Goal: Communication & Community: Answer question/provide support

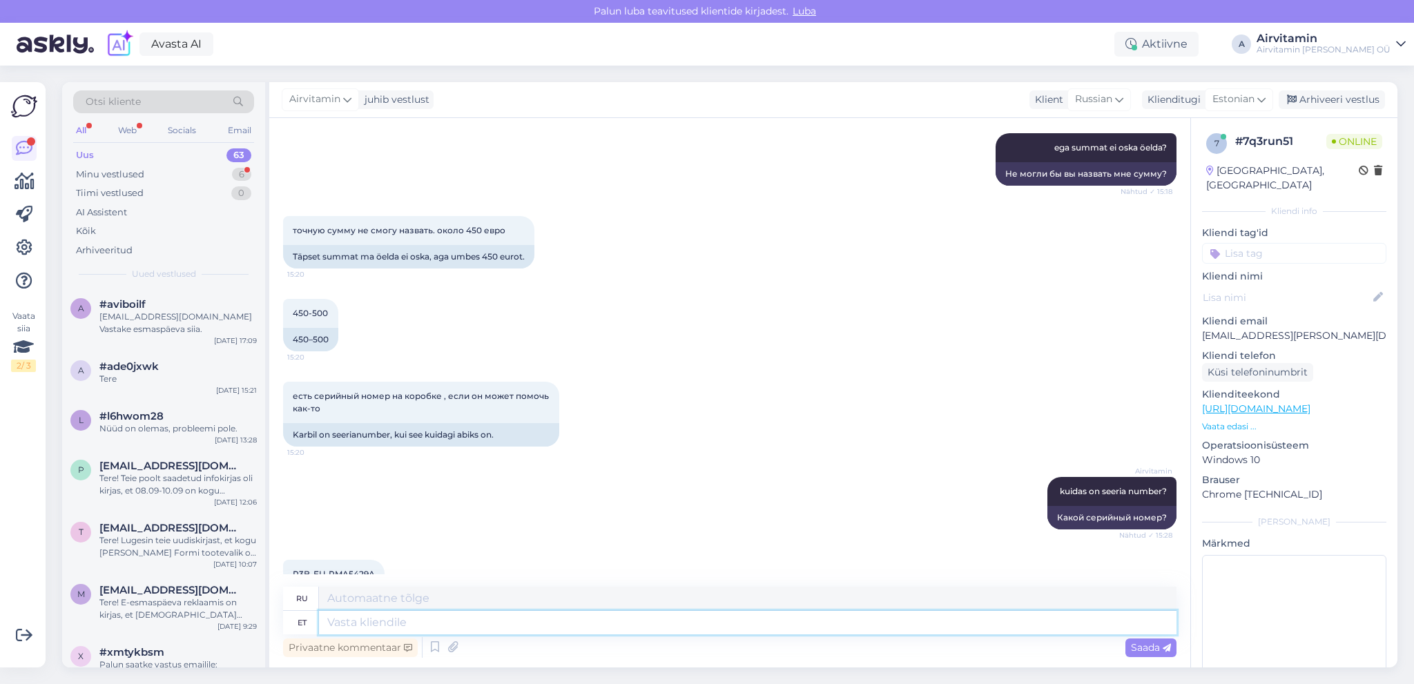
scroll to position [994, 0]
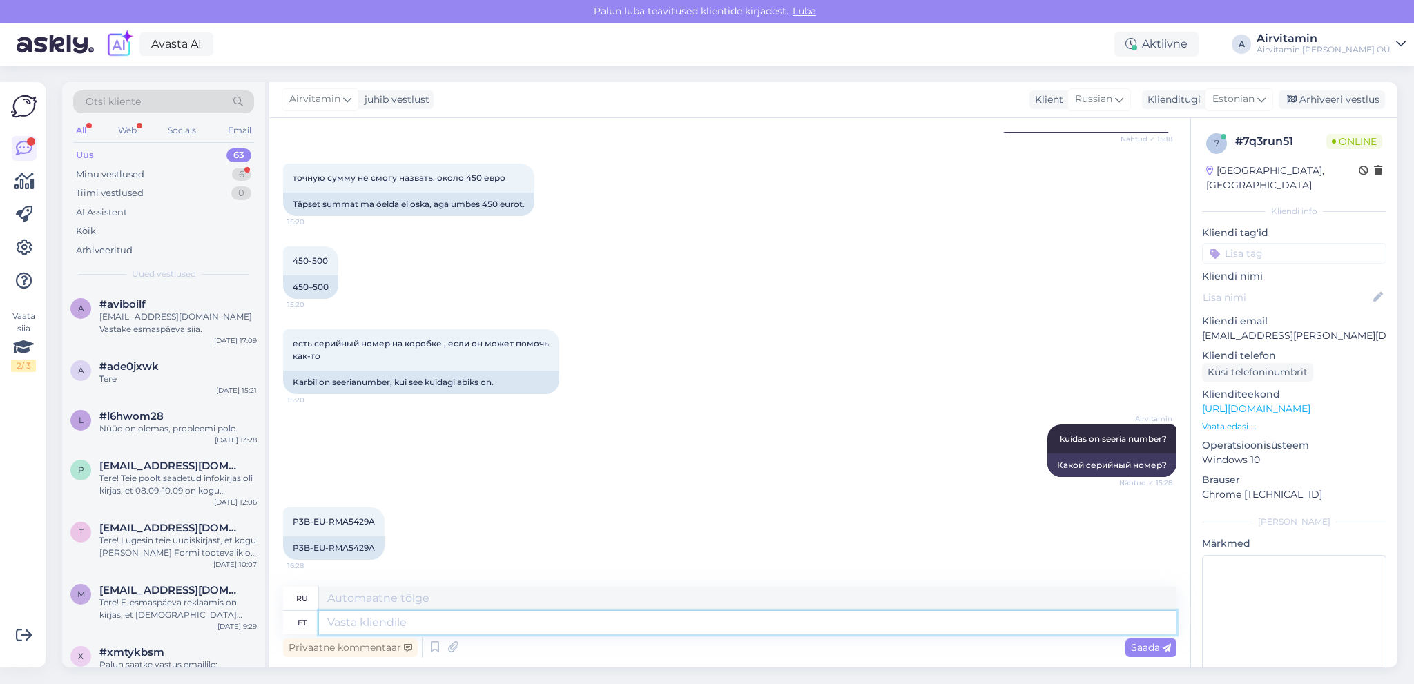
click at [329, 620] on textarea at bounding box center [748, 622] width 858 height 23
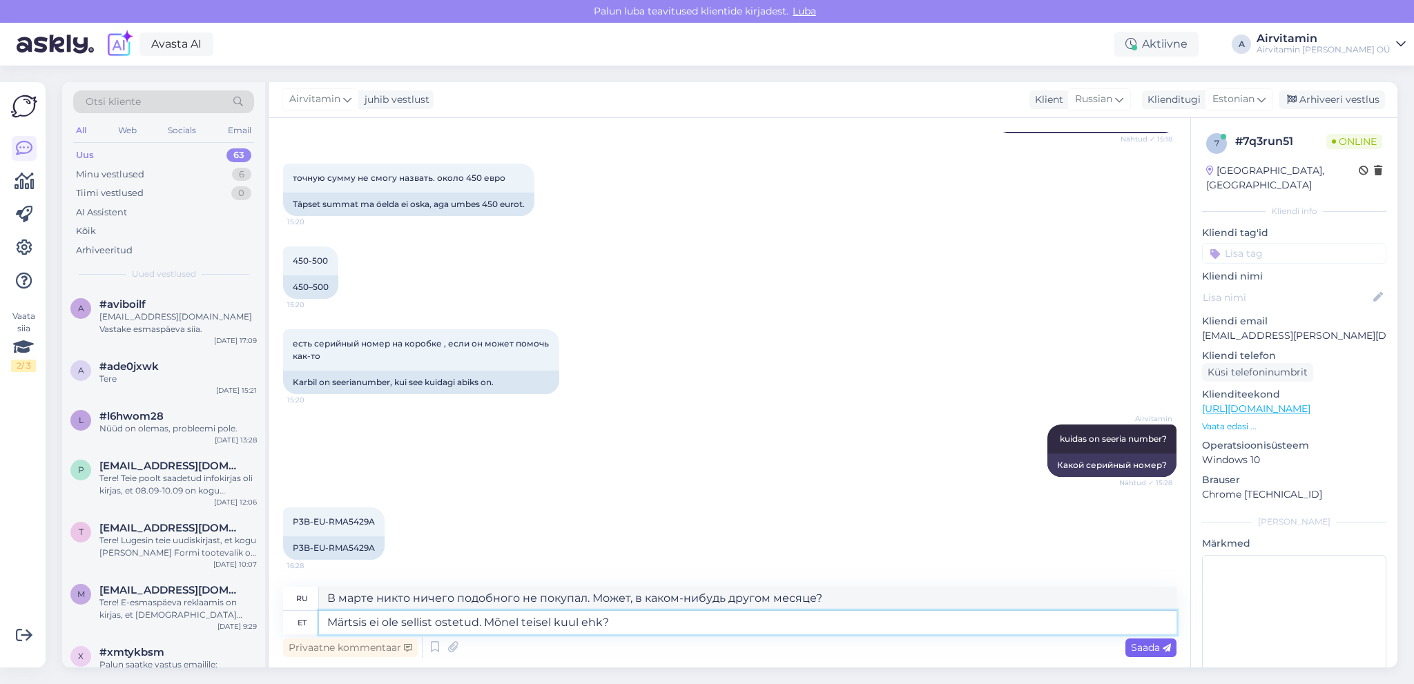
type textarea "Märtsis ei ole sellist ostetud. Mõnel teisel kuul ehk?"
click at [1150, 646] on span "Saada" at bounding box center [1151, 647] width 40 height 12
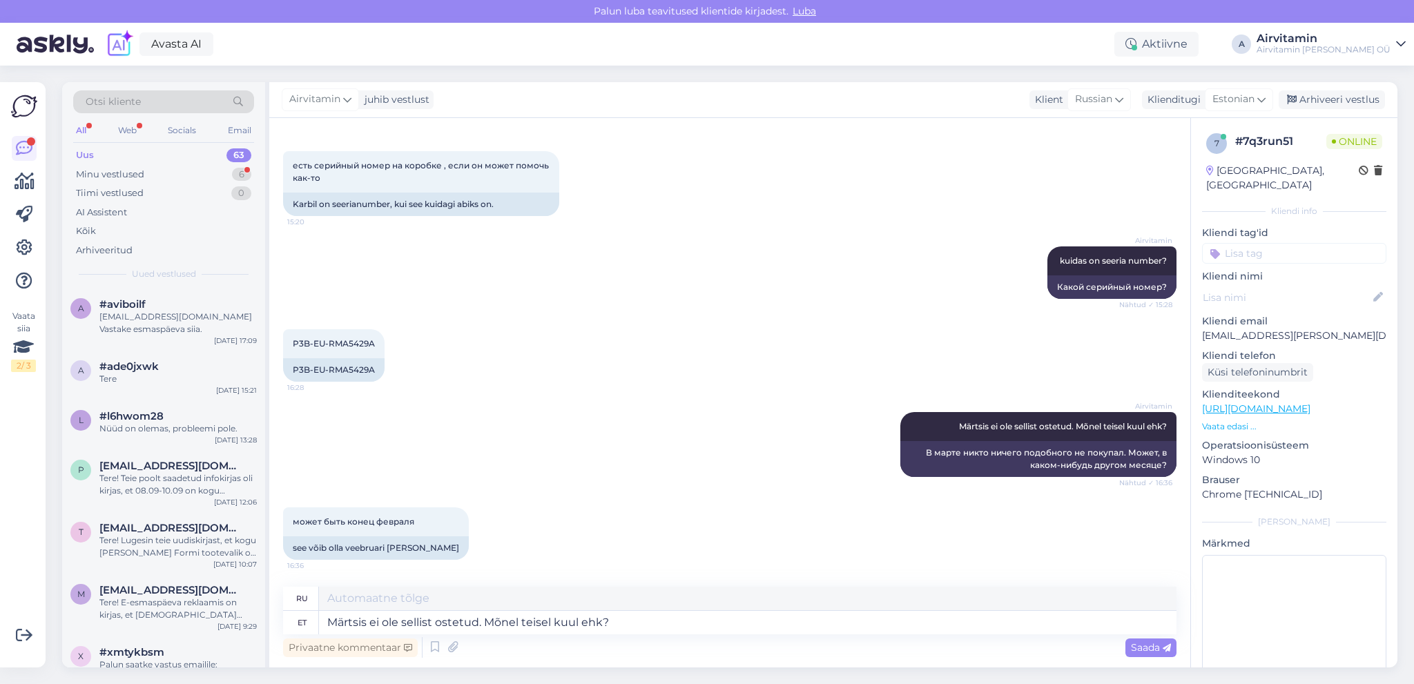
scroll to position [1255, 0]
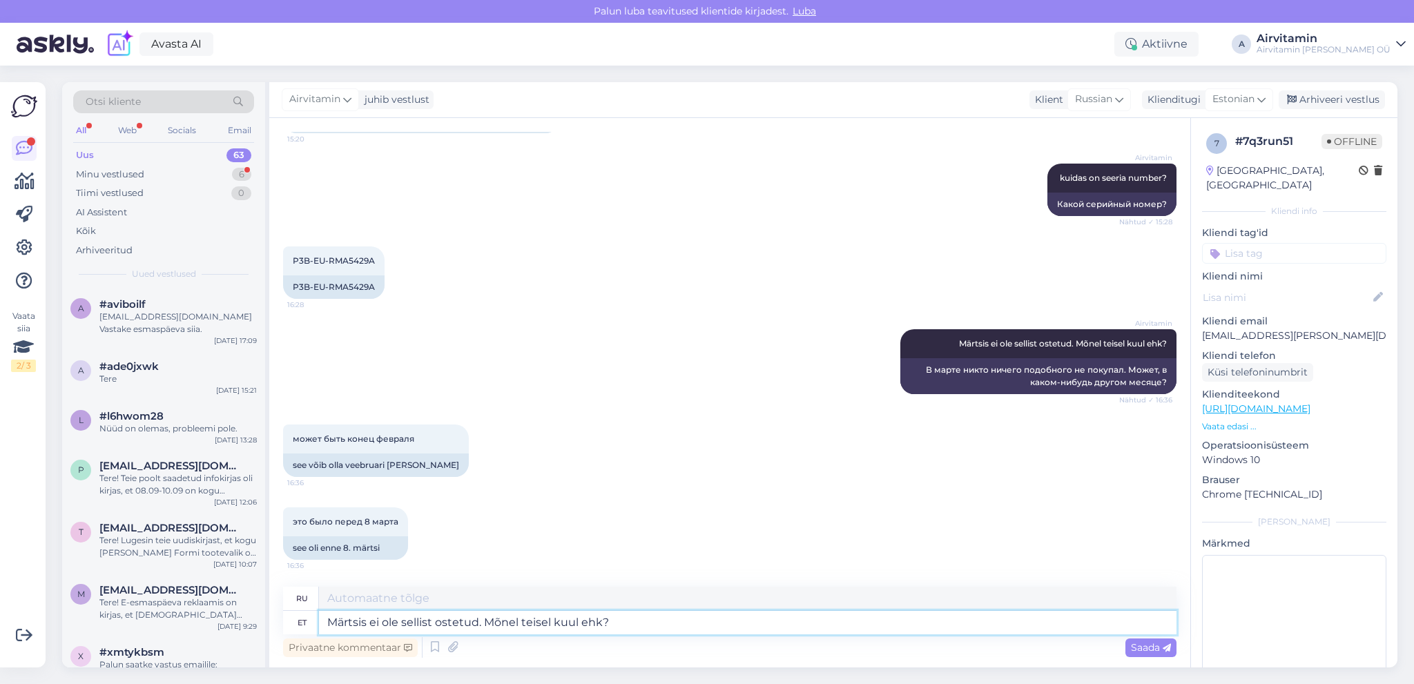
click at [332, 624] on textarea "Märtsis ei ole sellist ostetud. Mõnel teisel kuul ehk?" at bounding box center [748, 622] width 858 height 23
click at [358, 620] on textarea "Ei leia ka veebruaris sellist ostu." at bounding box center [748, 622] width 858 height 23
click at [525, 624] on textarea "Ei leidu ka veebruaris sellist ostu." at bounding box center [748, 622] width 858 height 23
click at [504, 621] on textarea "Ei leidu ka veebruaris sellist ostu. Kas sellel [PERSON_NAME] oli ainult föön v…" at bounding box center [748, 622] width 858 height 23
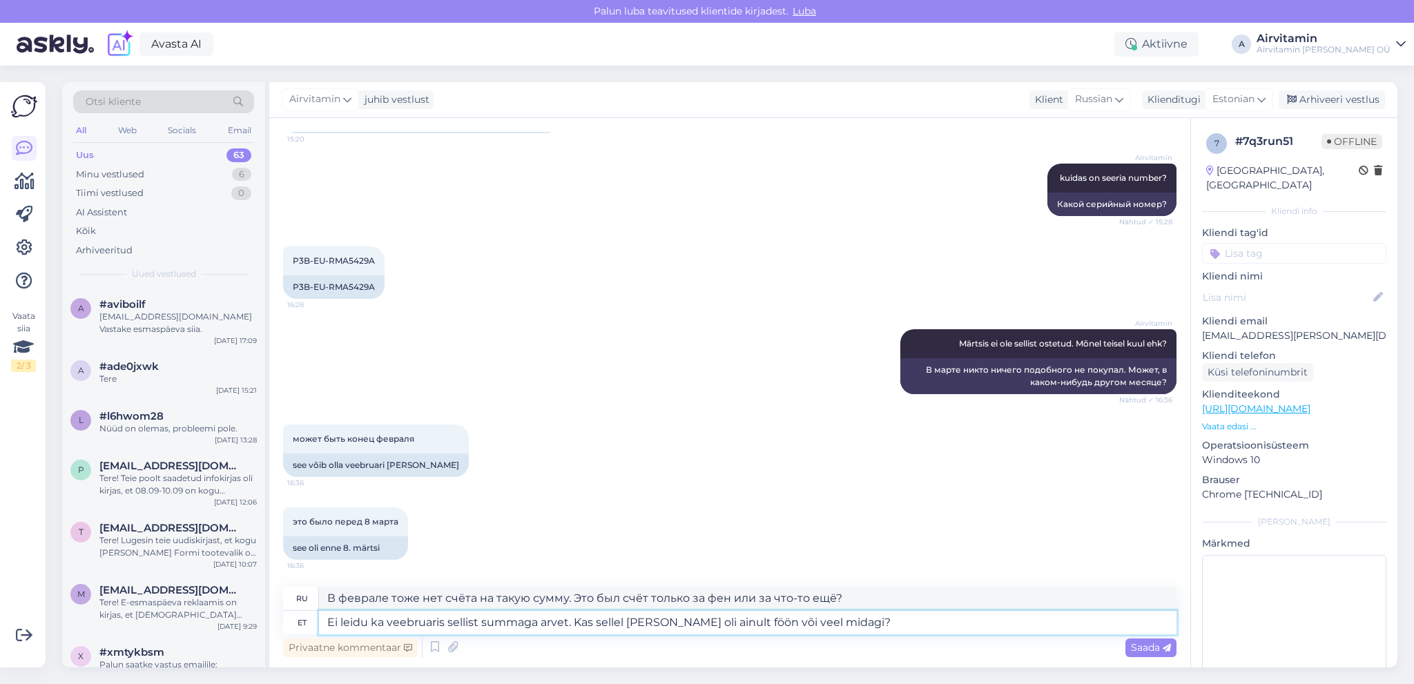
click at [476, 622] on textarea "Ei leidu ka veebruaris sellist summaga arvet. Kas sellel [PERSON_NAME] oli ainu…" at bounding box center [748, 622] width 858 height 23
click at [844, 623] on textarea "Ei leidu ka veebruaris sellise summaga arvet. Kas sellel [PERSON_NAME] oli ainu…" at bounding box center [748, 622] width 858 height 23
type textarea "Ei leidu ka veebruaris sellise summaga arvet. Kas sellel [PERSON_NAME] oli ainu…"
click at [1146, 643] on span "Saada" at bounding box center [1151, 647] width 40 height 12
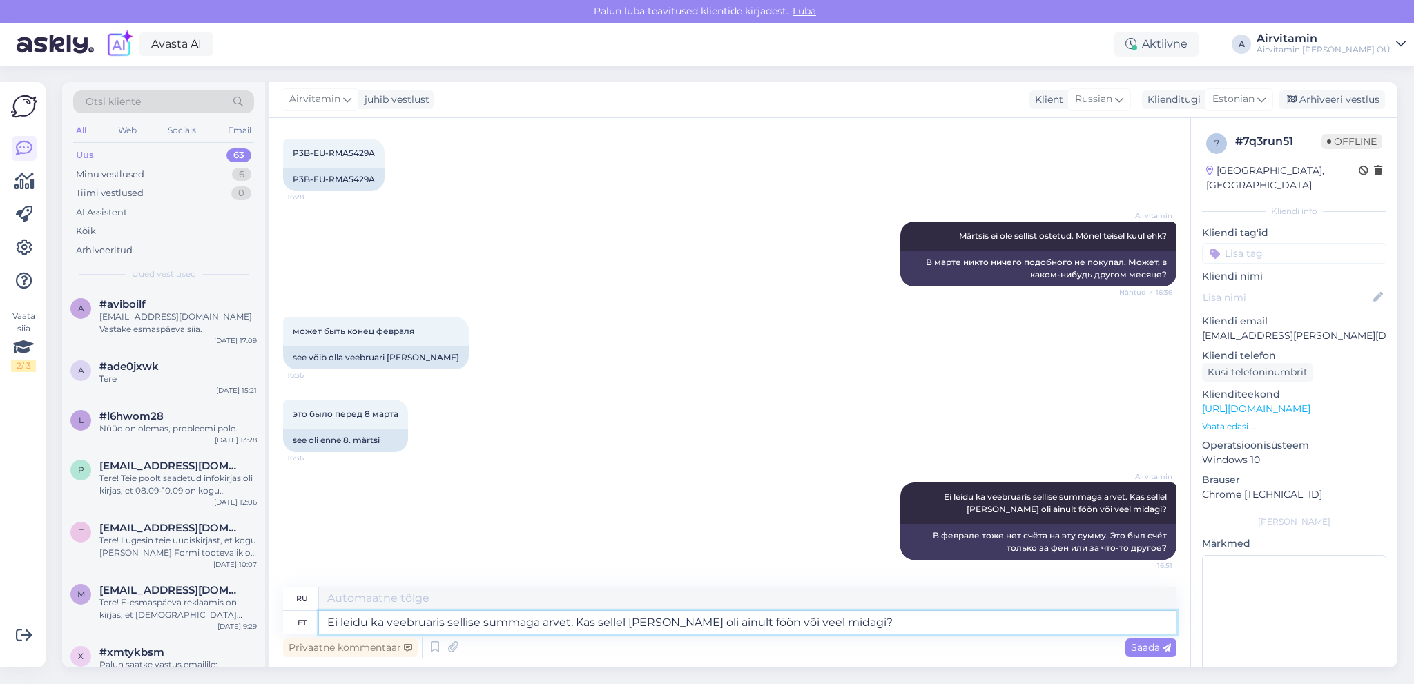
click at [337, 618] on textarea "Ei leidu ka veebruaris sellise summaga arvet. Kas sellel [PERSON_NAME] oli ainu…" at bounding box center [748, 622] width 858 height 23
click at [367, 623] on textarea "Oli see Airvitaminist ostetud?" at bounding box center [748, 622] width 858 height 23
click at [436, 624] on textarea "Oli see Airvitaminist ostetud?" at bounding box center [748, 622] width 858 height 23
click at [493, 619] on textarea "Oli see ikka meilt ostetud?" at bounding box center [748, 622] width 858 height 23
click at [419, 621] on textarea "Oli see ikka meilt ostetud?" at bounding box center [748, 622] width 858 height 23
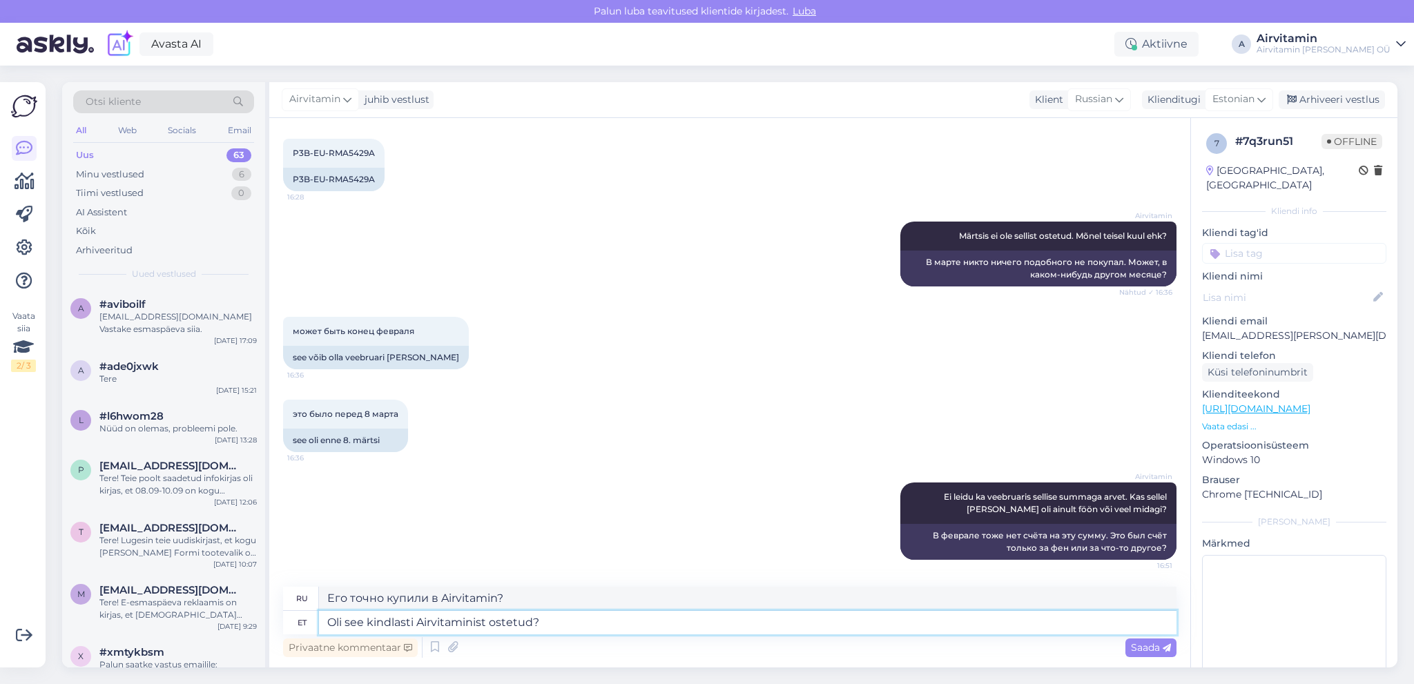
click at [547, 622] on textarea "Oli see kindlasti Airvitaminist ostetud?" at bounding box center [748, 622] width 858 height 23
type textarea "Oli see kindlasti Airvitaminist ostetud?"
click at [354, 598] on textarea "Его точно купили в Airvitamin?" at bounding box center [748, 598] width 858 height 23
type textarea "Tочно купили в Airvitamin?"
click at [1148, 647] on span "Saada" at bounding box center [1151, 647] width 40 height 12
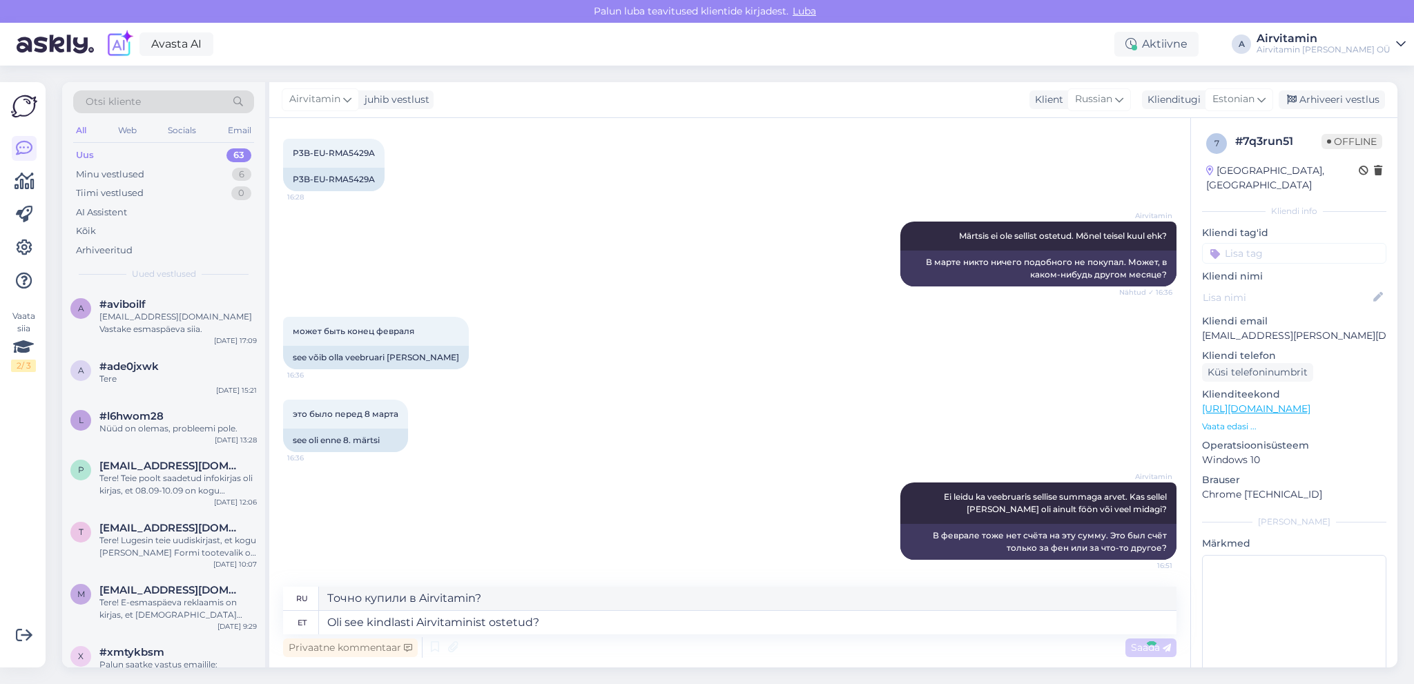
scroll to position [1446, 0]
